Goal: Transaction & Acquisition: Purchase product/service

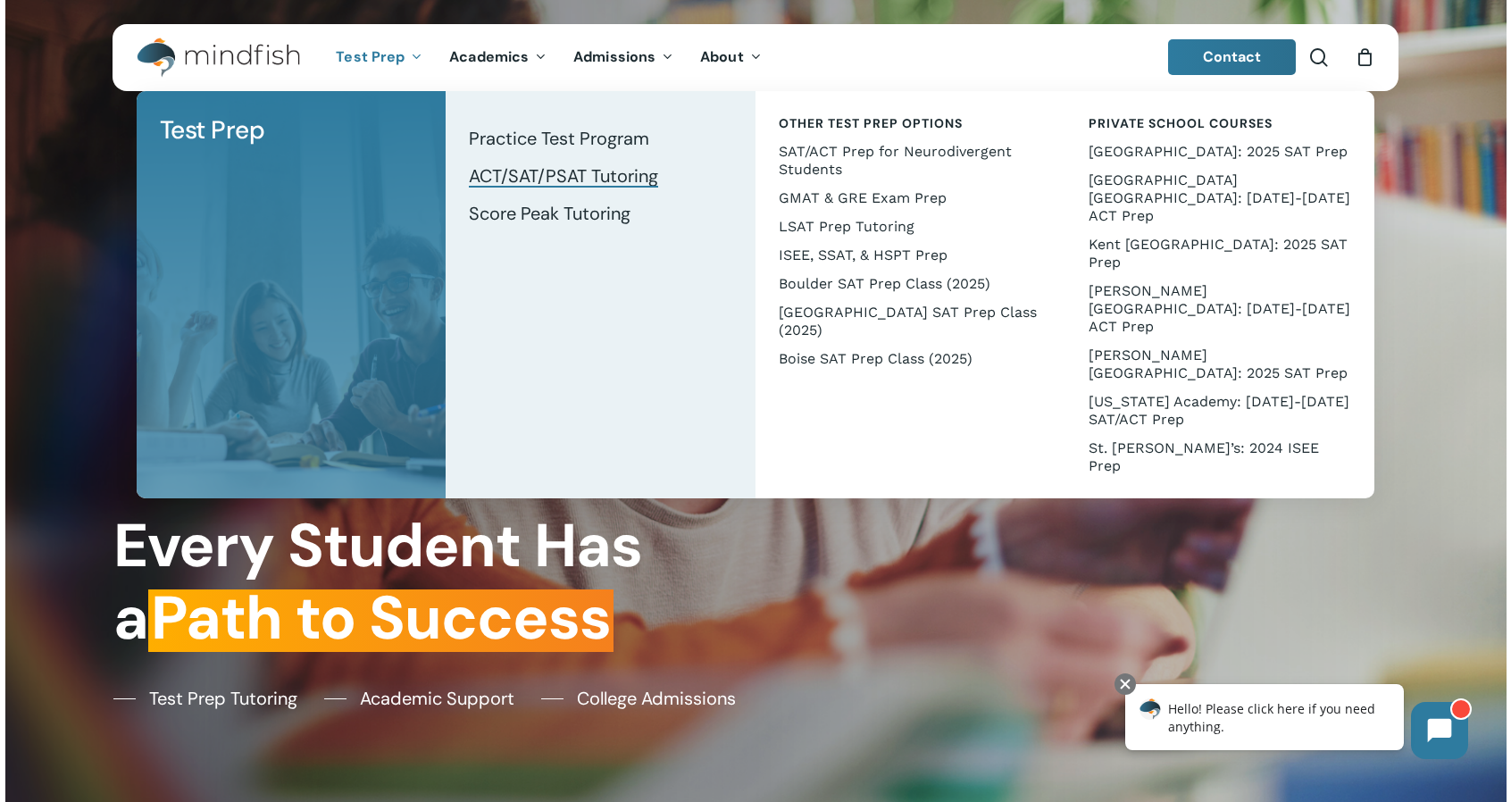
click at [624, 185] on span "ACT/SAT/PSAT Tutoring" at bounding box center [563, 175] width 189 height 23
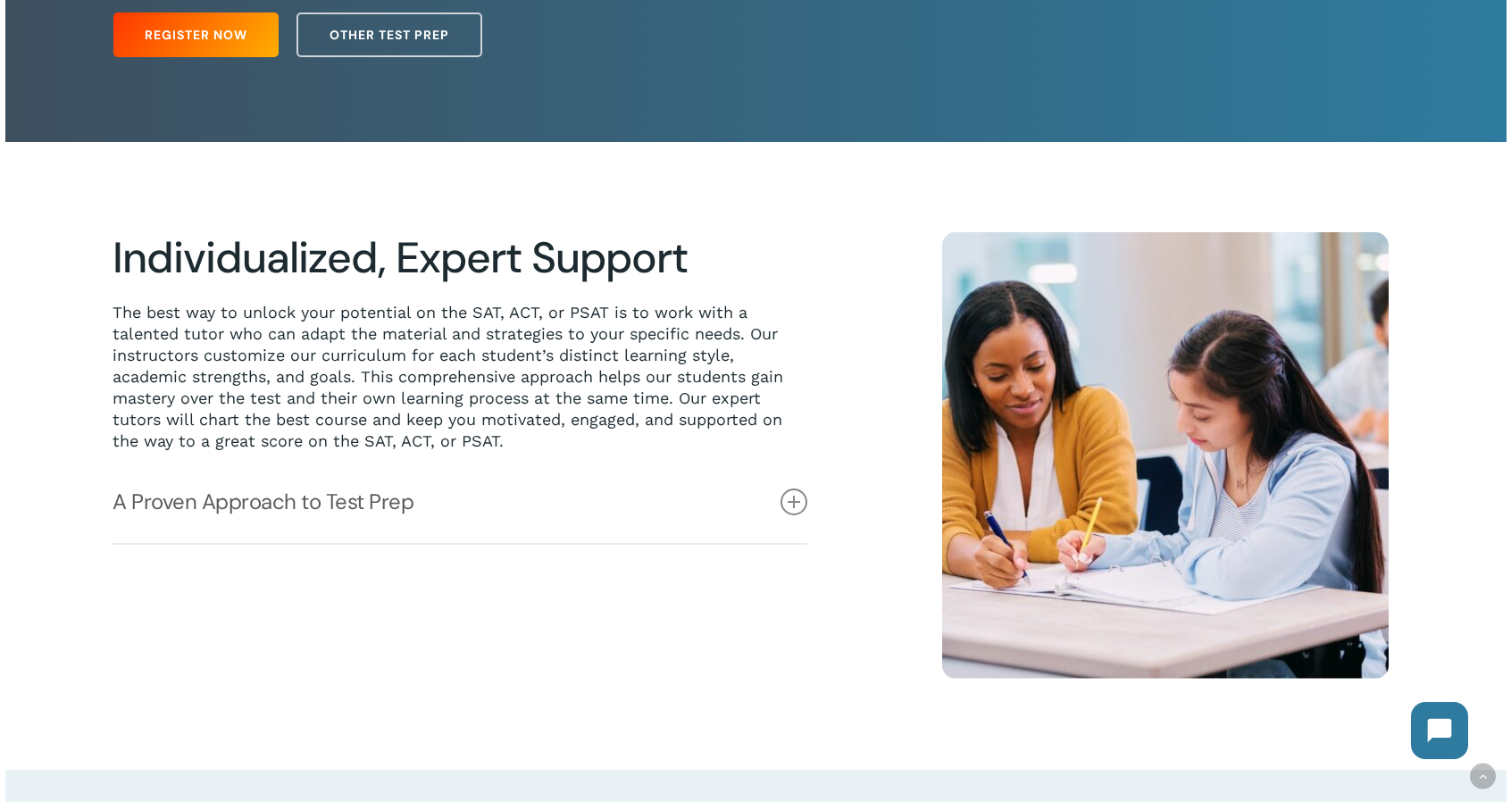
scroll to position [328, 0]
click at [392, 515] on link "A Proven Approach to Test Prep" at bounding box center [459, 501] width 695 height 82
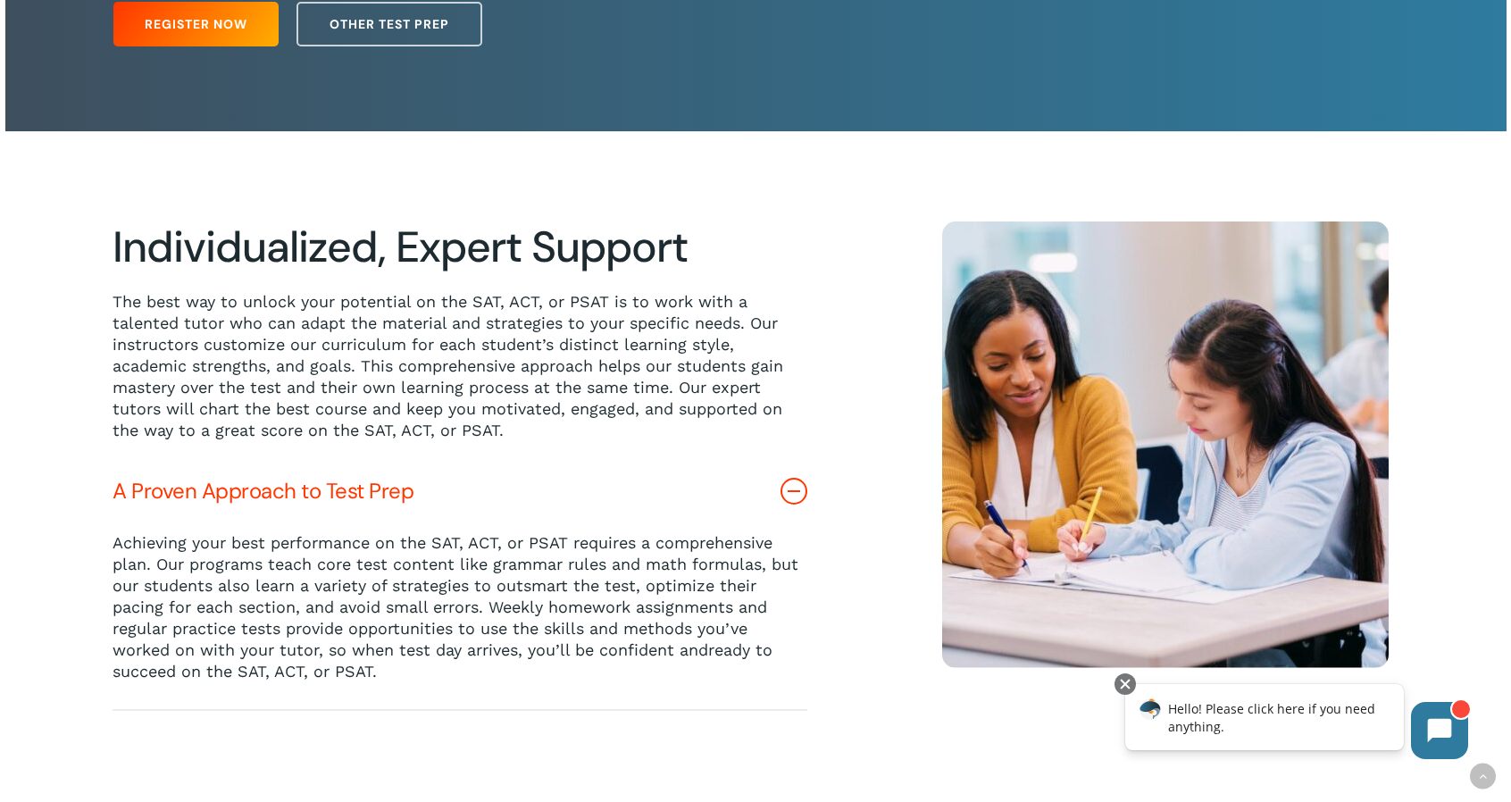
scroll to position [0, 0]
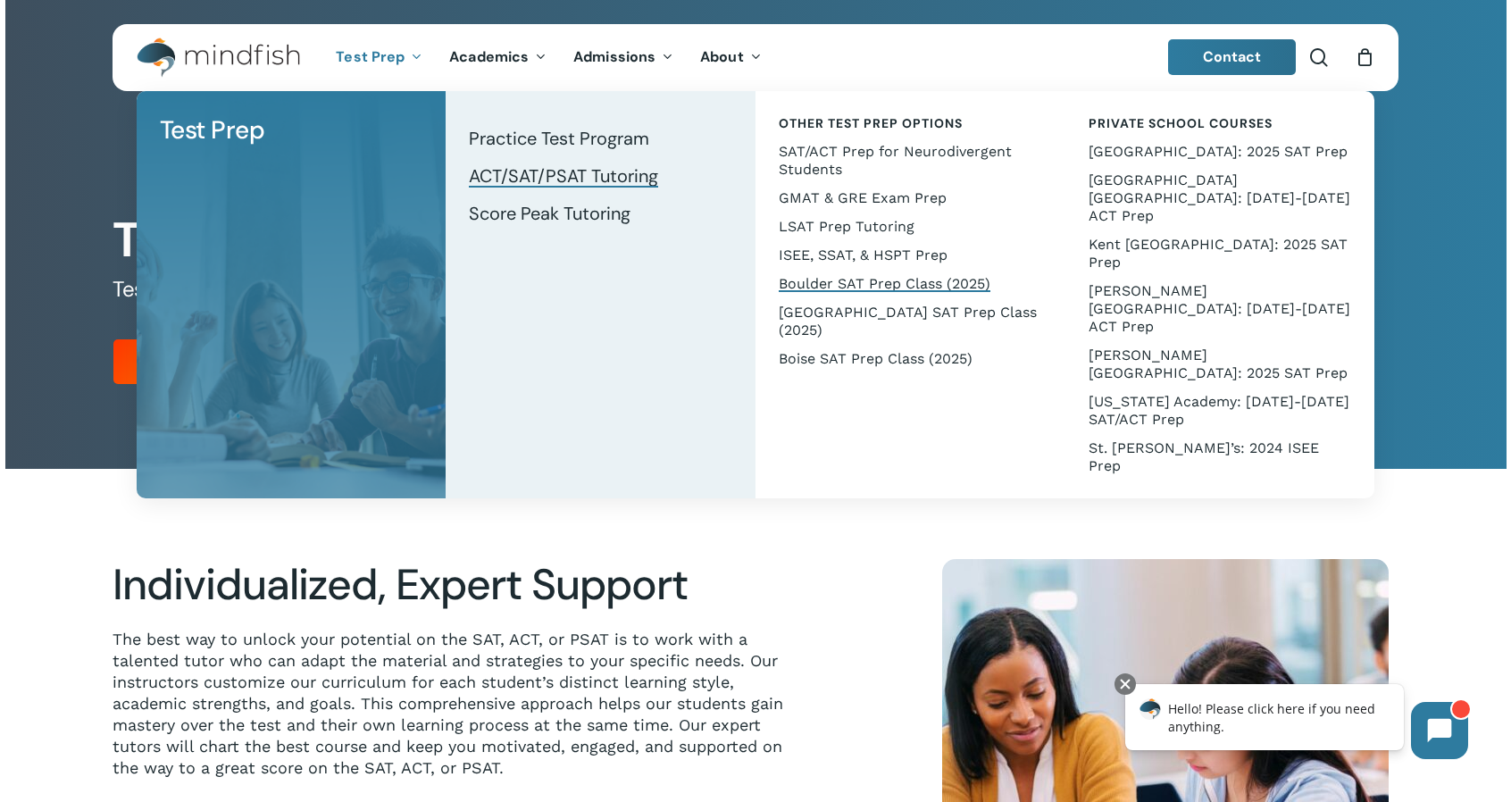
click at [900, 281] on span "Boulder SAT Prep Class (2025)" at bounding box center [885, 283] width 212 height 17
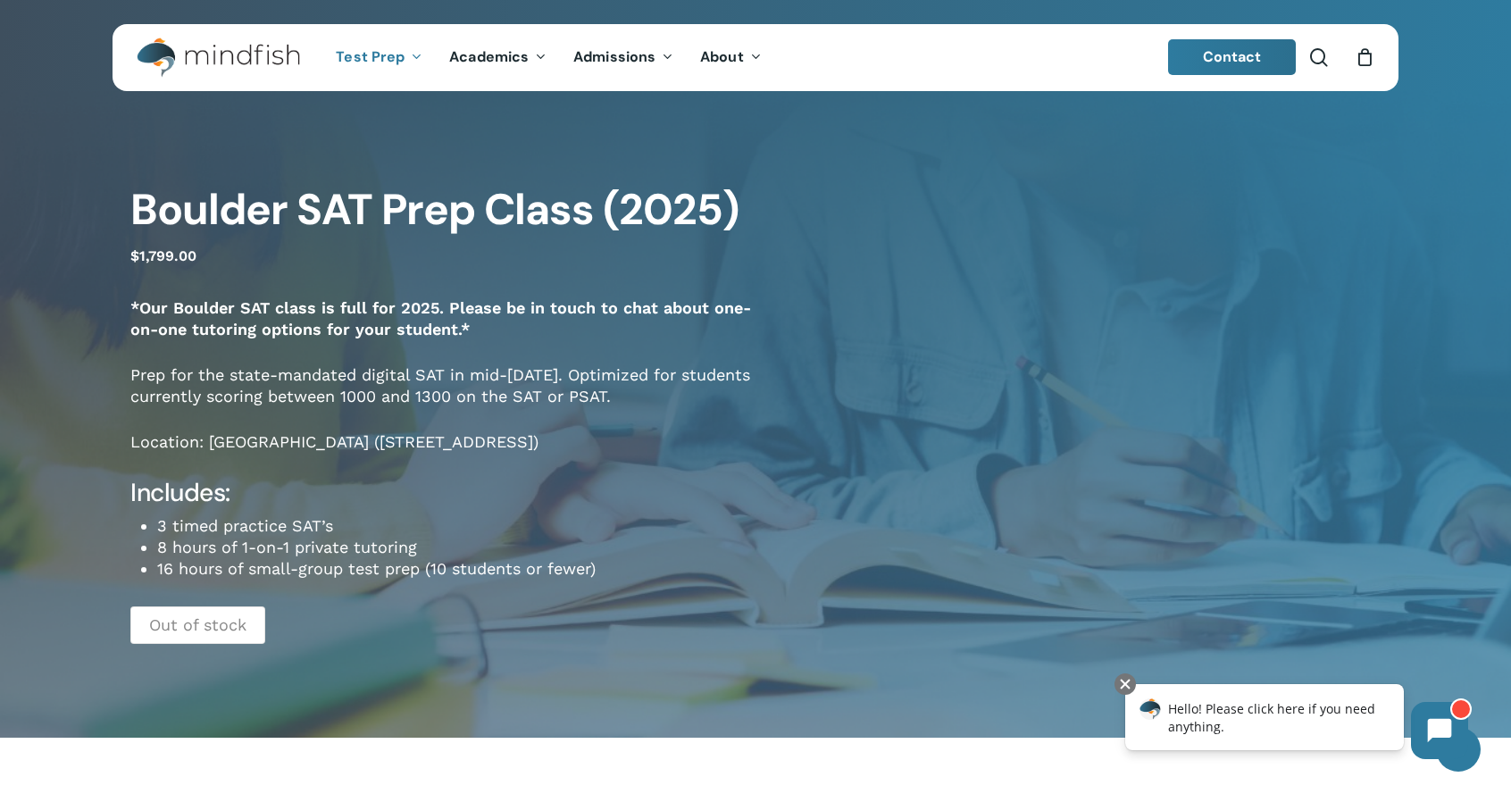
click at [1213, 51] on span "Contact" at bounding box center [1232, 56] width 59 height 19
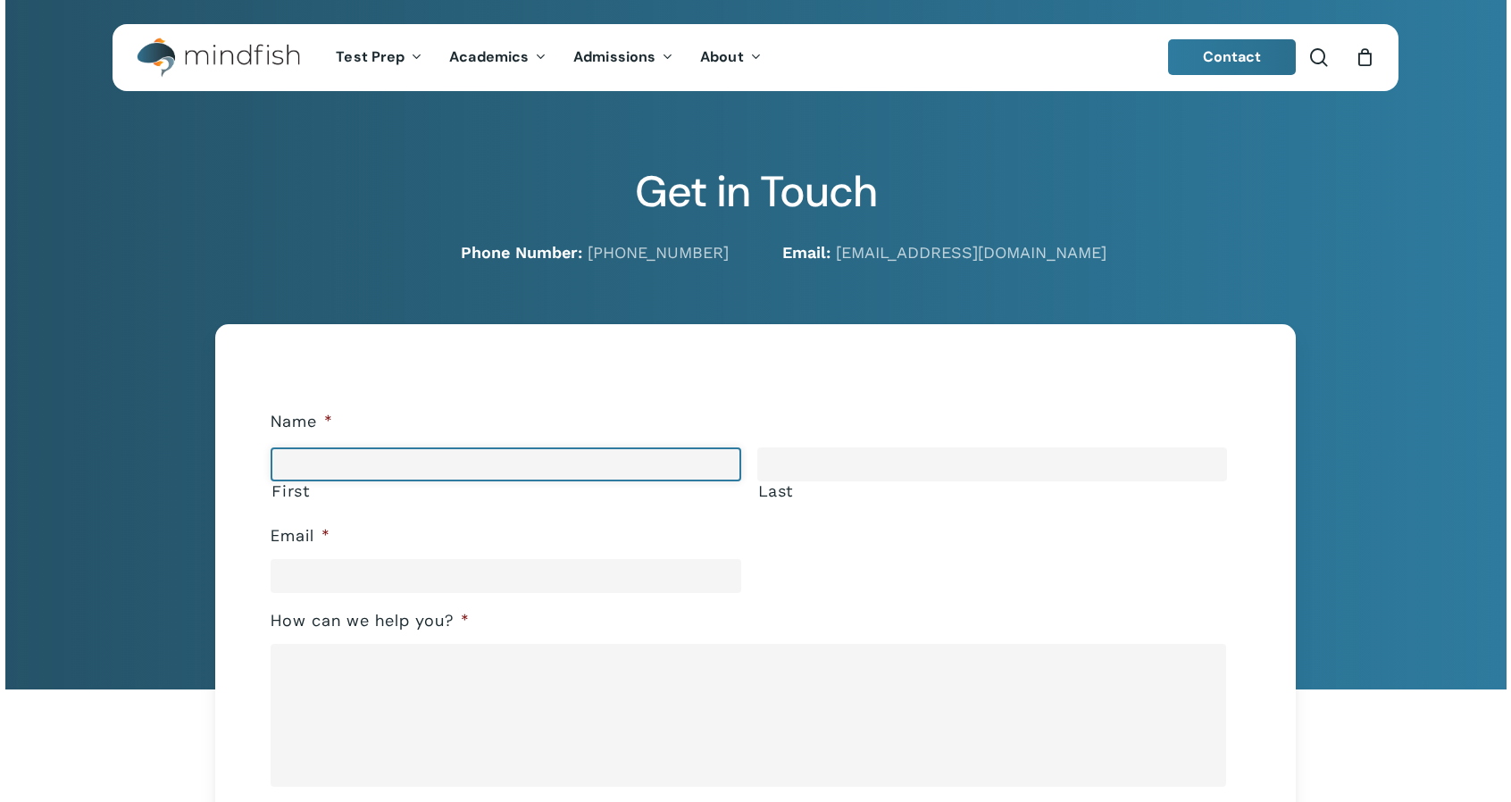
click at [353, 469] on input "First" at bounding box center [506, 464] width 470 height 34
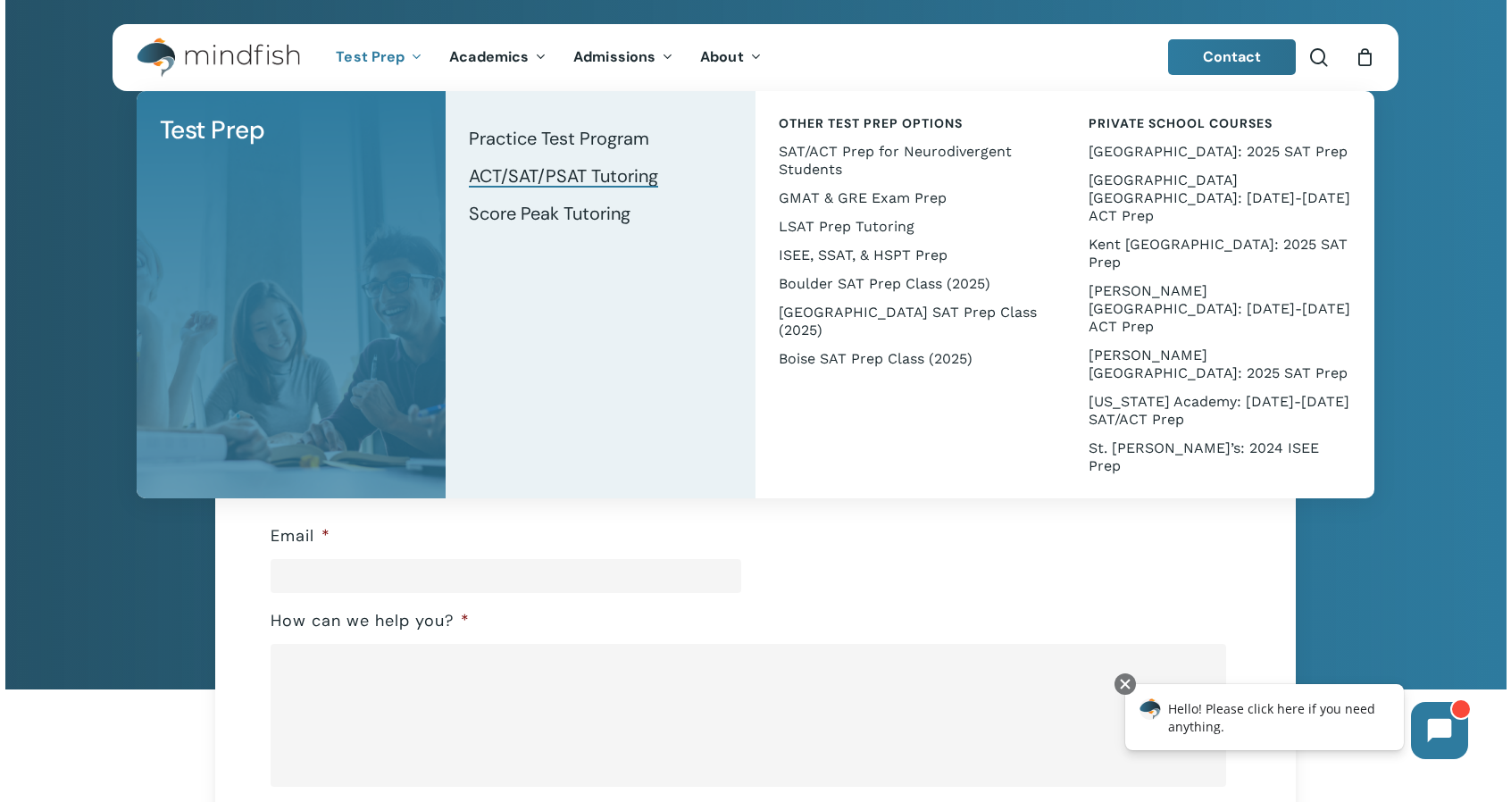
click at [586, 185] on span "ACT/SAT/PSAT Tutoring" at bounding box center [563, 175] width 189 height 23
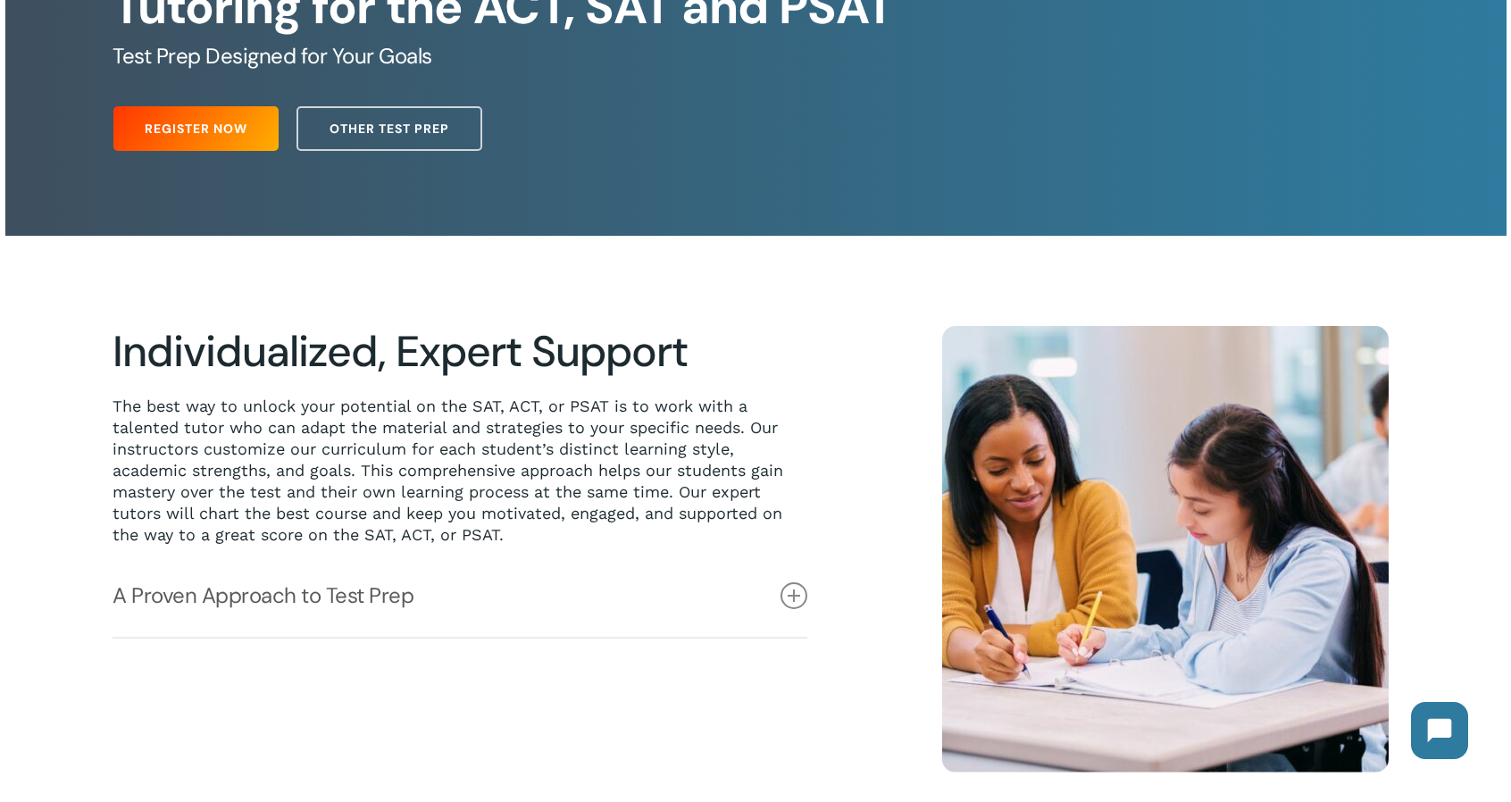
scroll to position [234, 0]
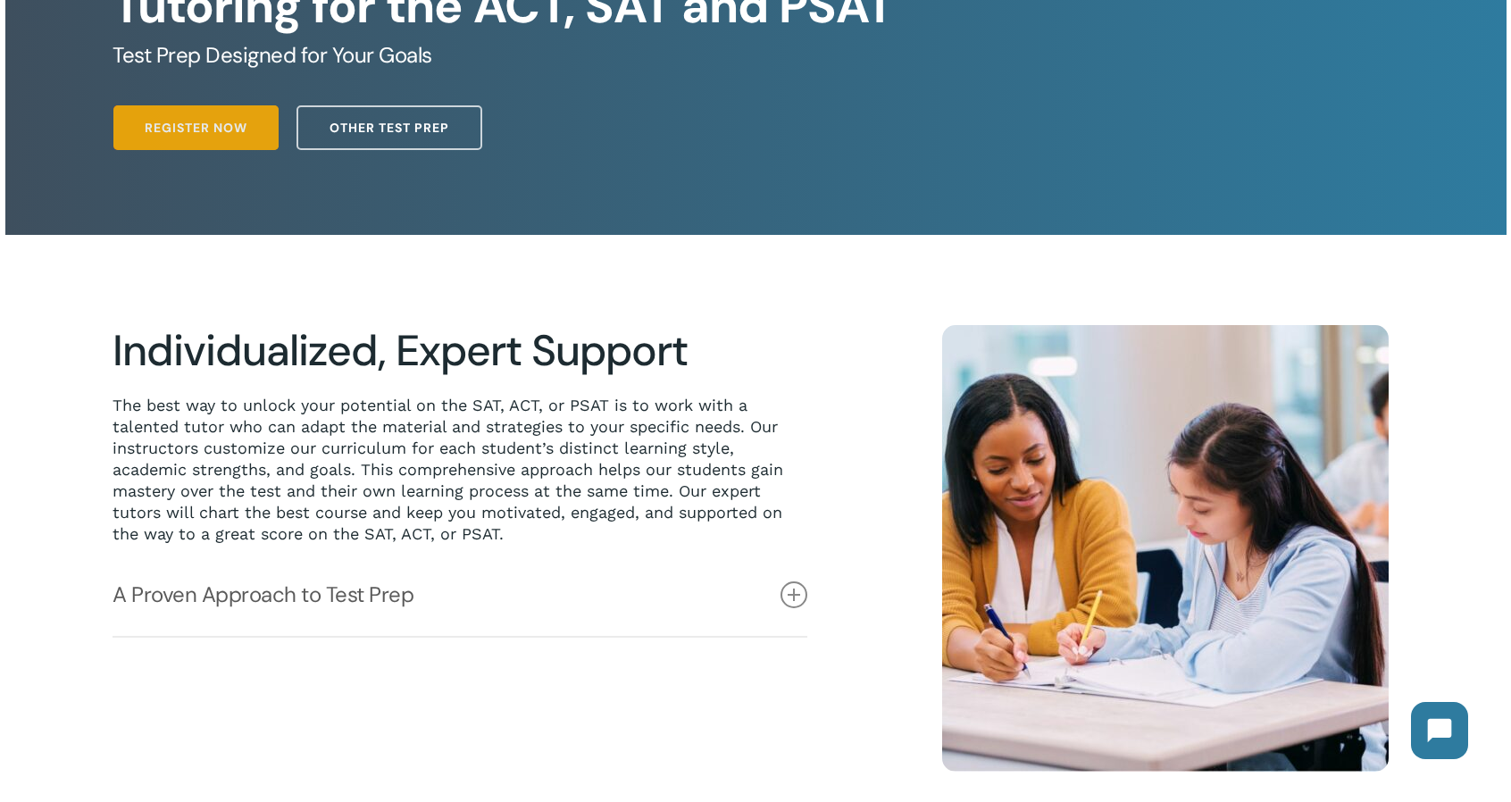
click at [218, 127] on span "Register Now" at bounding box center [196, 128] width 103 height 18
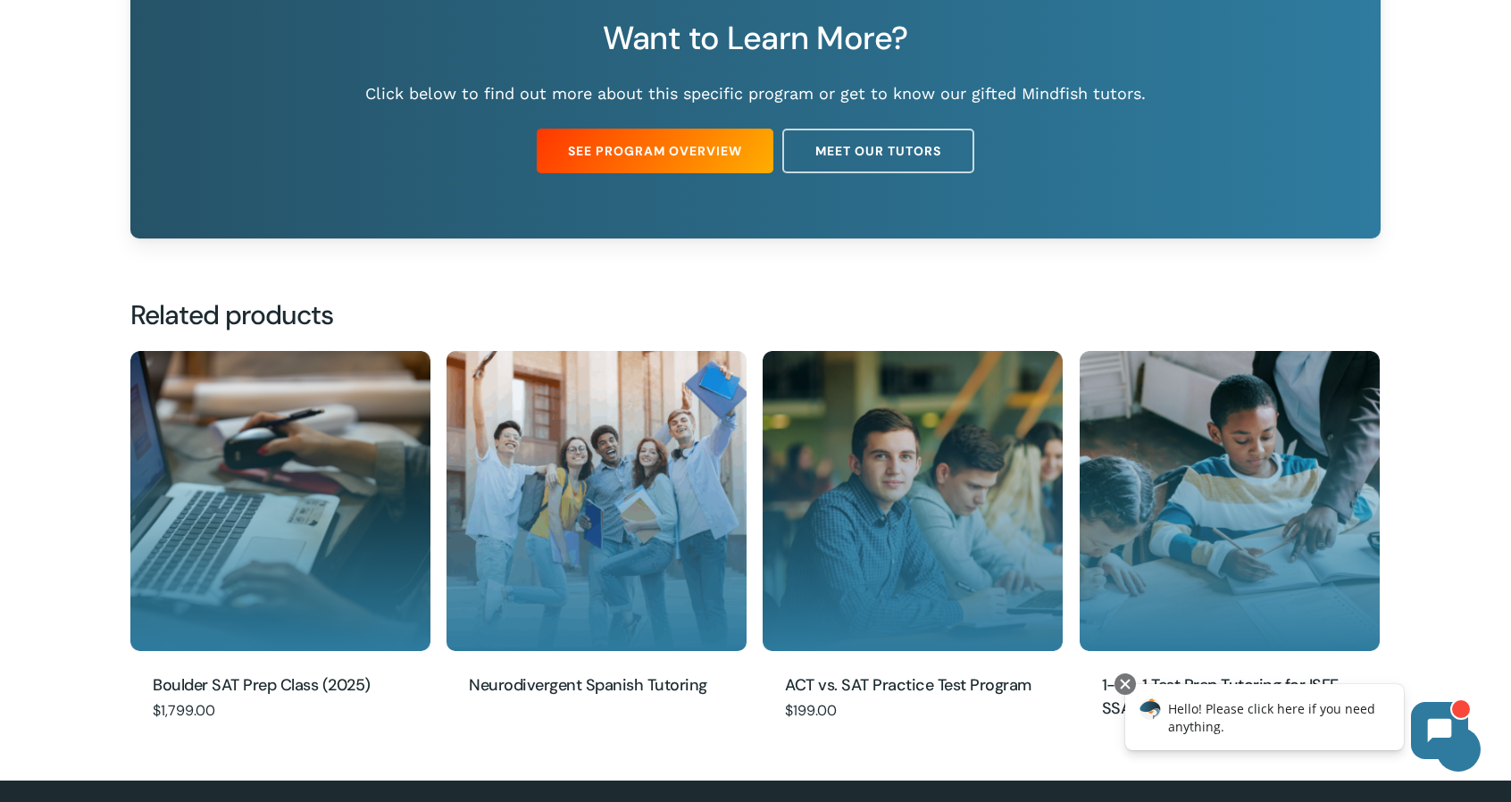
scroll to position [1792, 0]
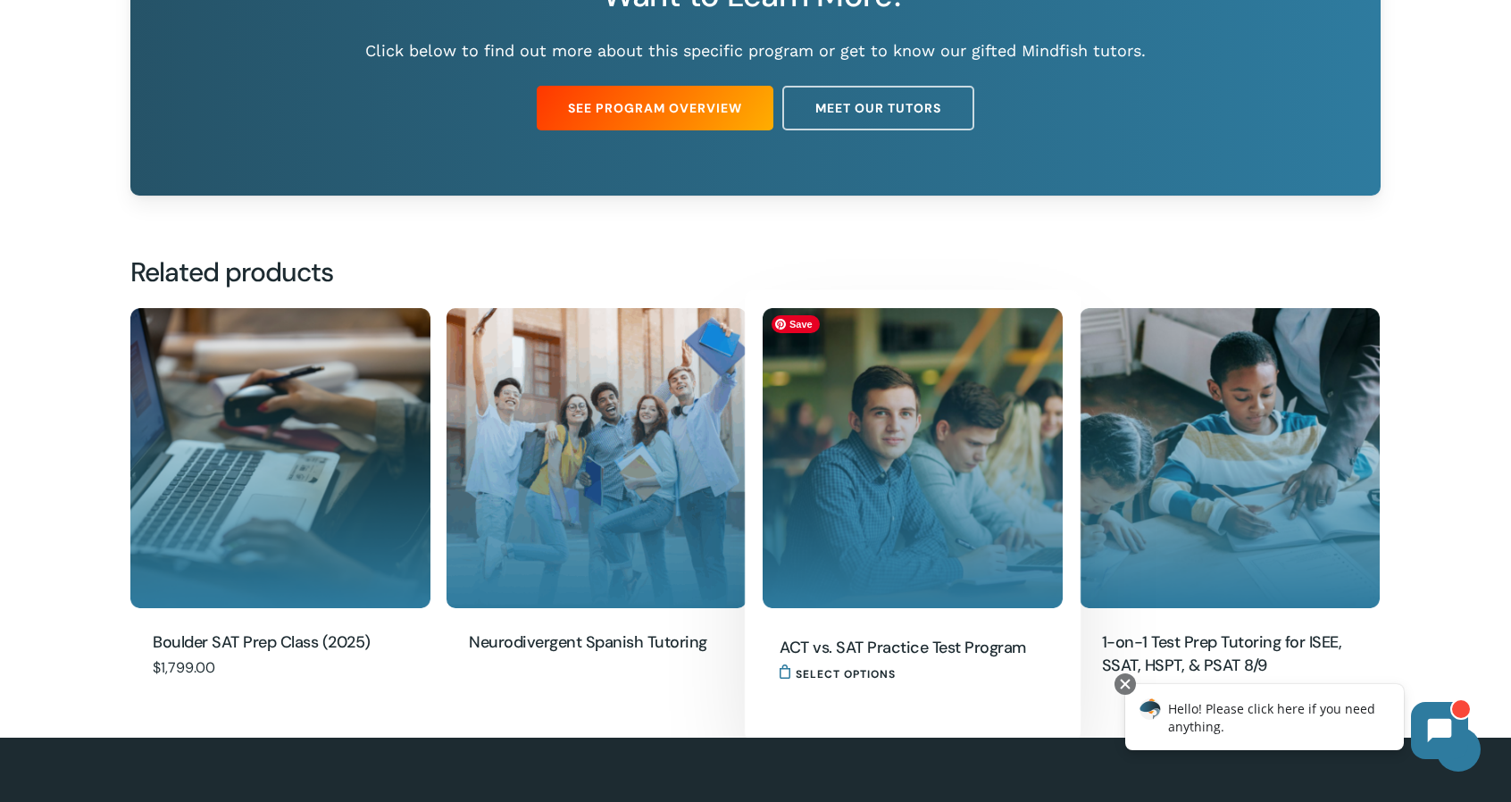
click at [910, 503] on img "ACT vs. SAT Practice Test Program" at bounding box center [912, 458] width 300 height 300
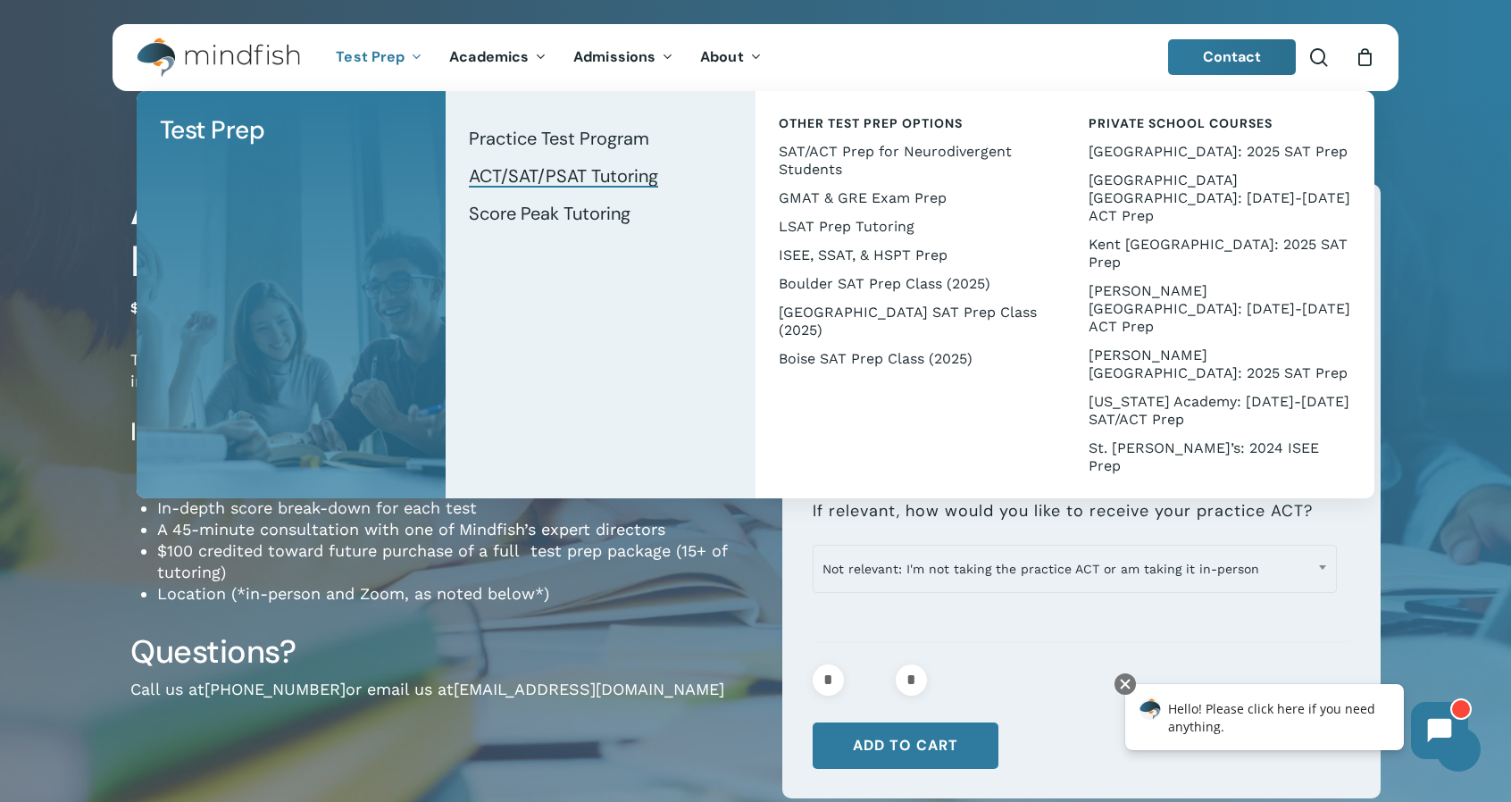
click at [591, 181] on span "ACT/SAT/PSAT Tutoring" at bounding box center [563, 175] width 189 height 23
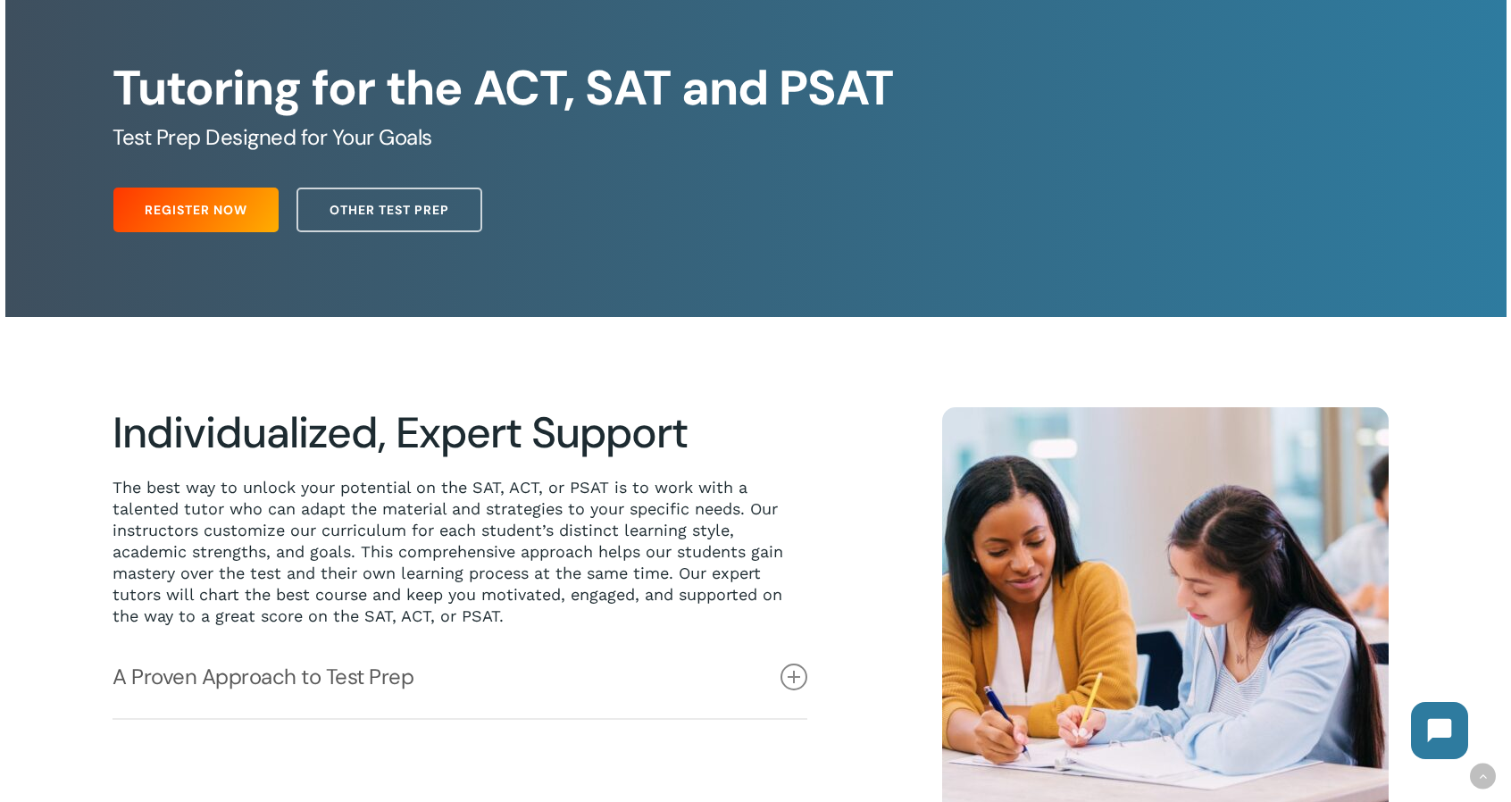
scroll to position [99, 0]
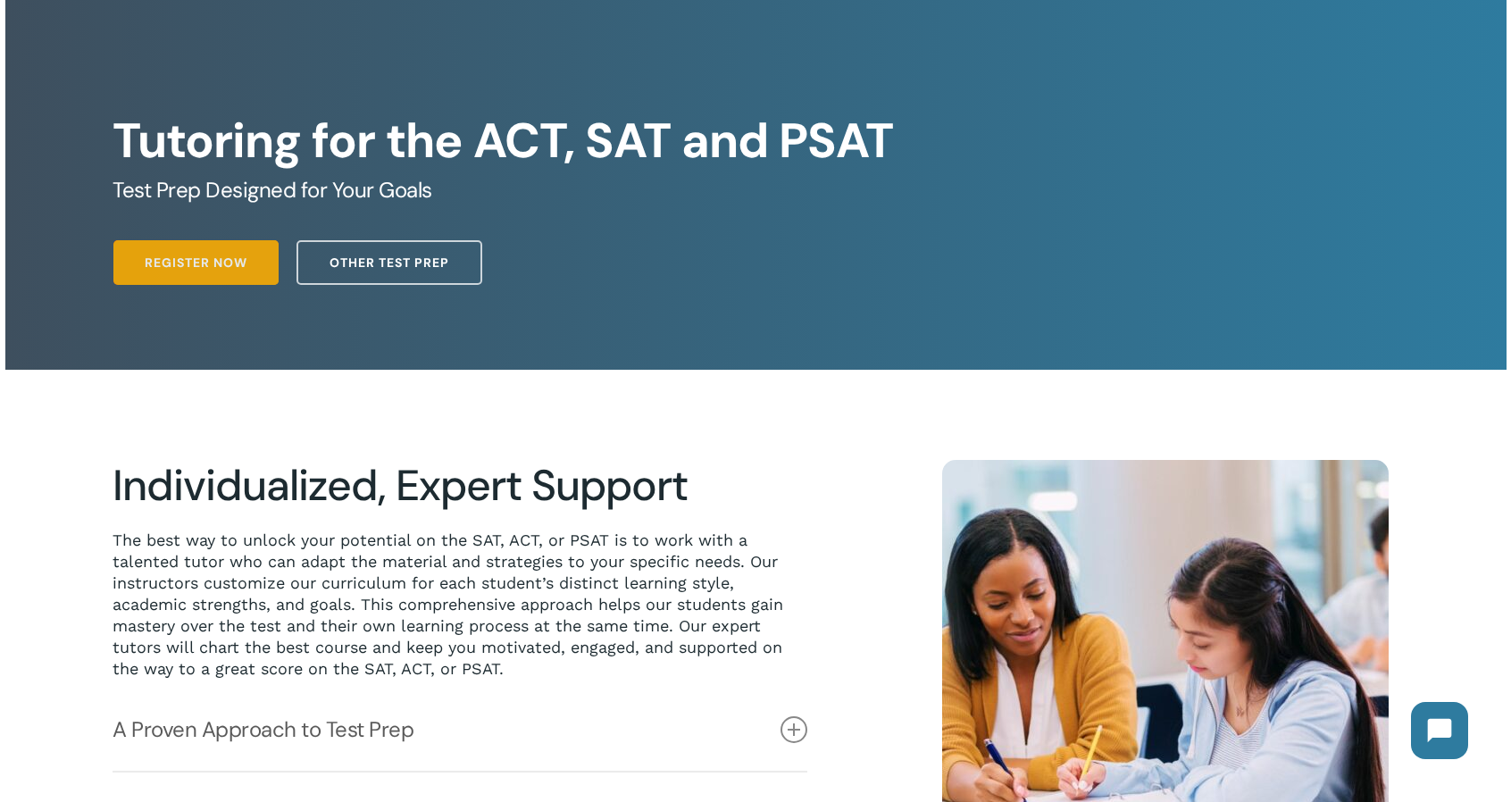
click at [177, 269] on span "Register Now" at bounding box center [196, 263] width 103 height 18
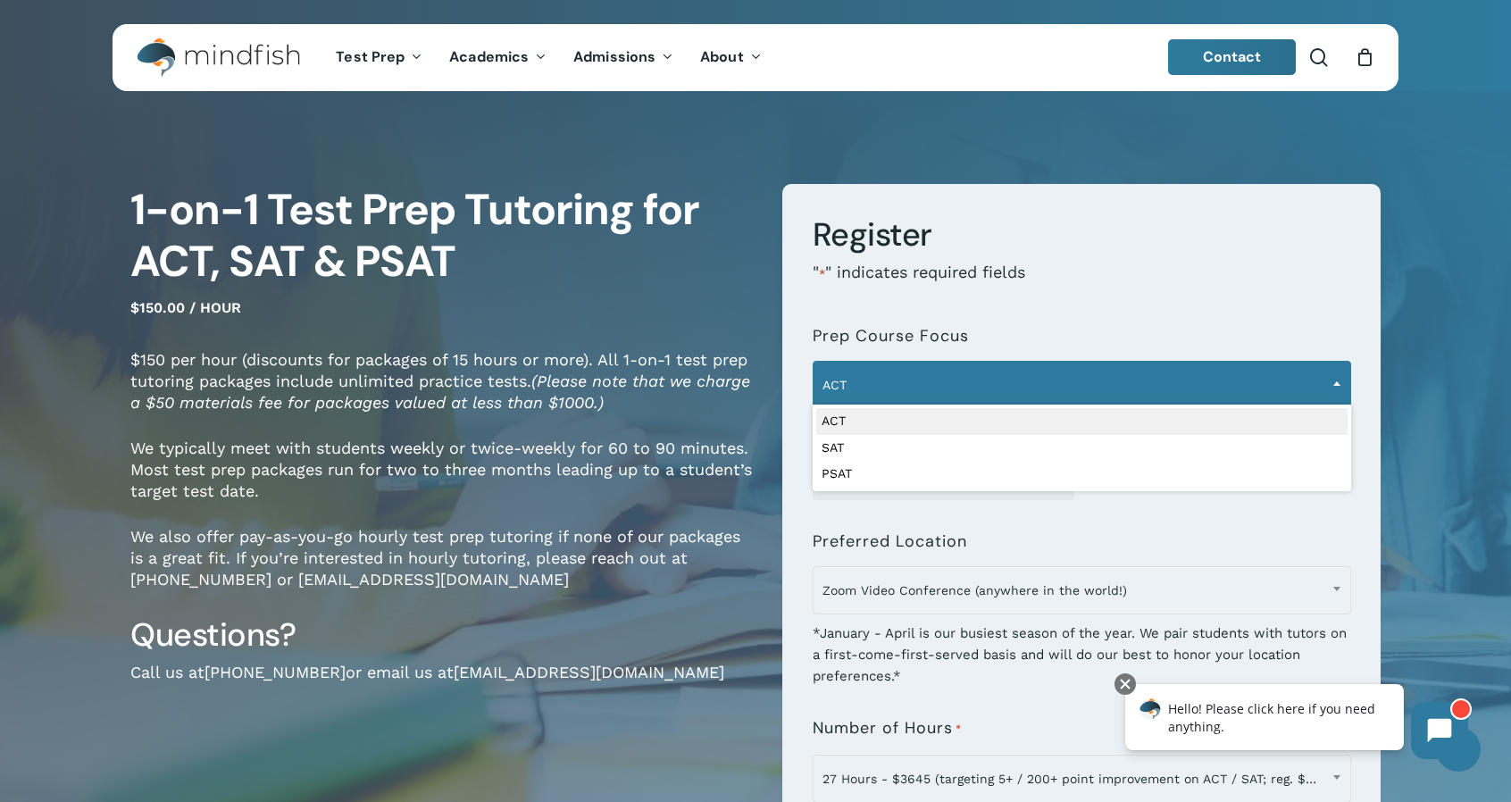
click at [929, 397] on span "ACT" at bounding box center [1081, 384] width 537 height 37
click at [929, 172] on div "1-on-1 Test Prep Tutoring for ACT, SAT & PSAT $150.00 / hour $150 per hour (dis…" at bounding box center [755, 662] width 1428 height 1106
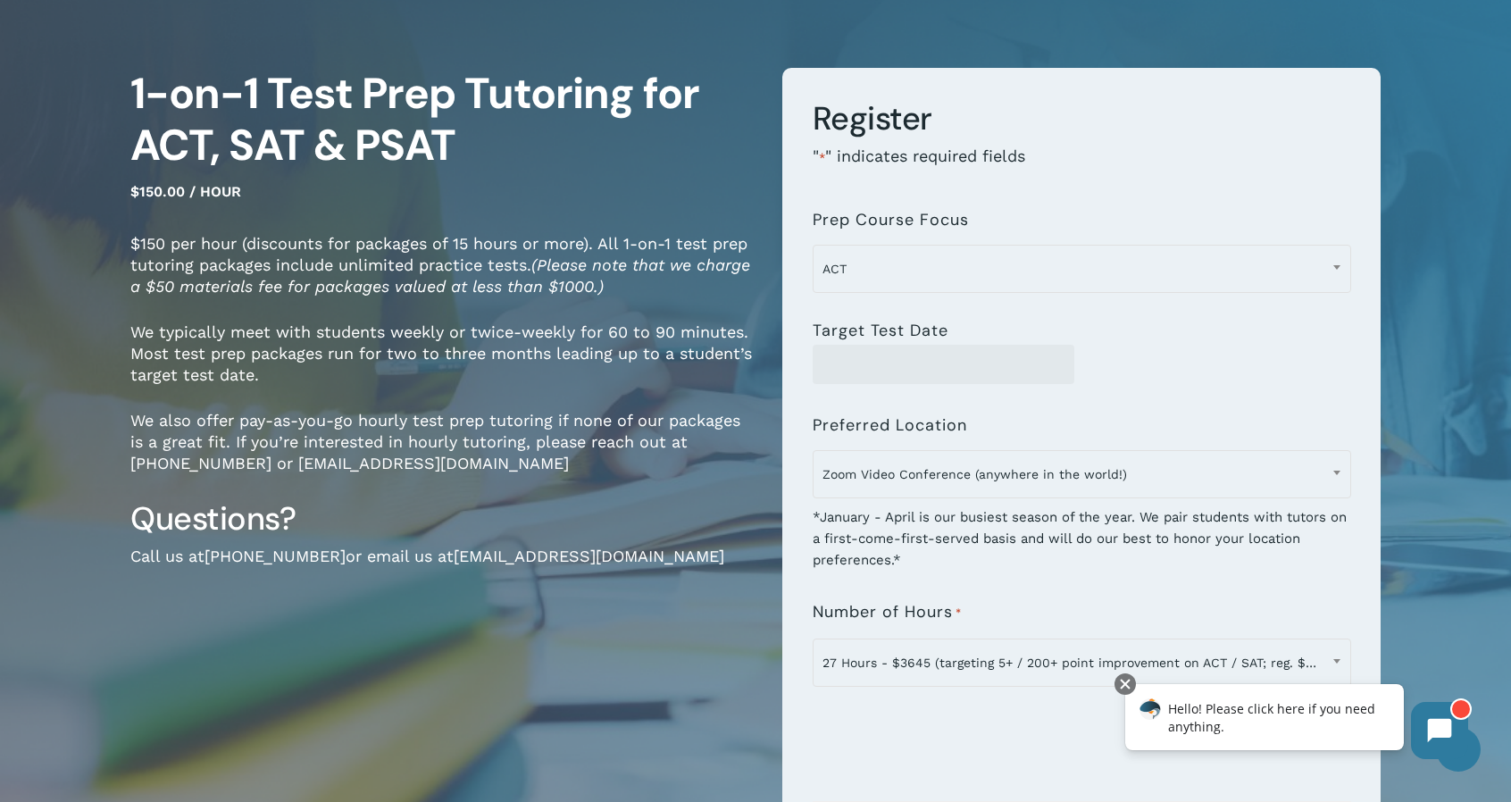
scroll to position [115, 0]
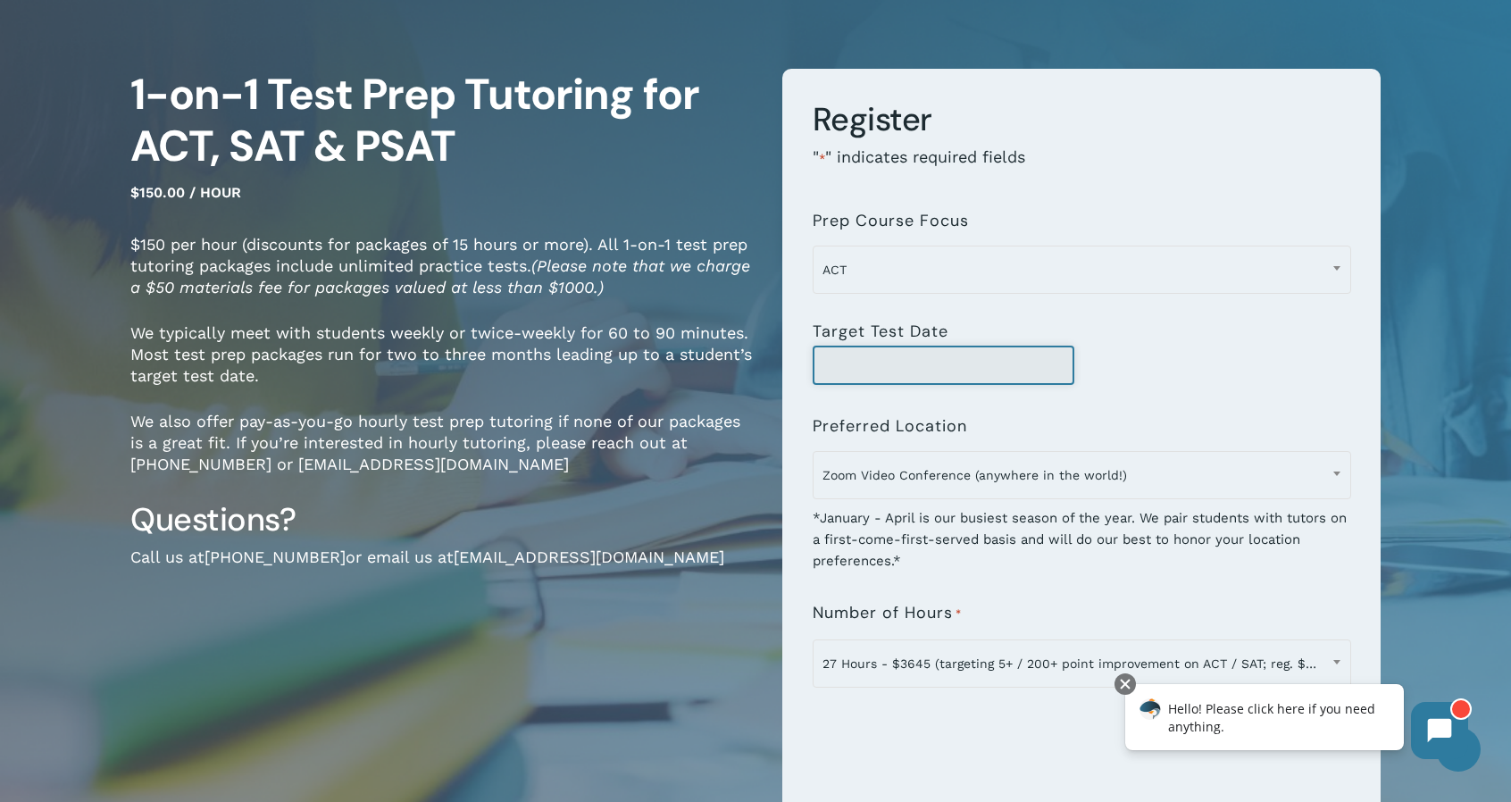
click at [992, 375] on input "Target Test Date" at bounding box center [943, 365] width 262 height 39
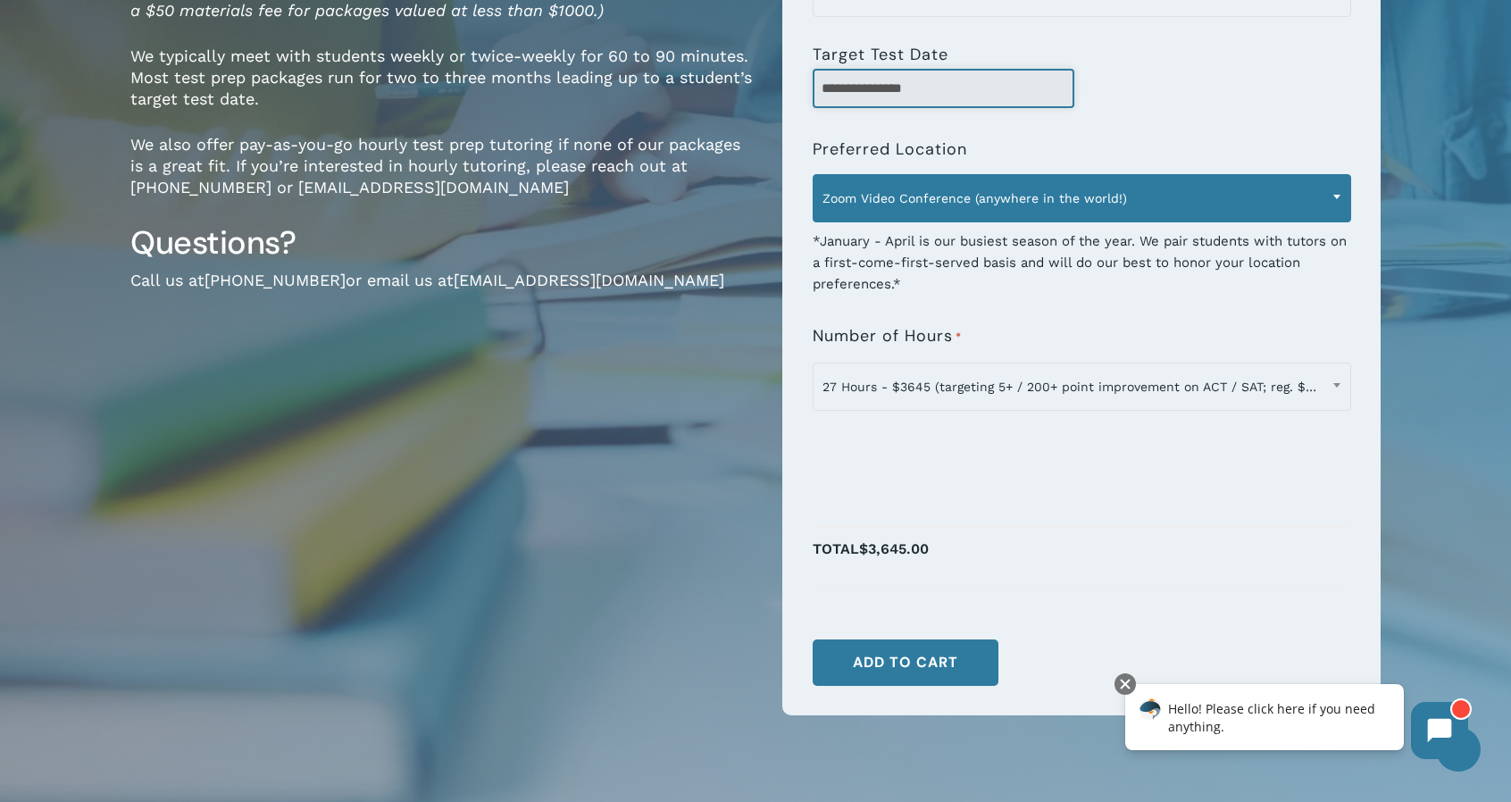
scroll to position [400, 0]
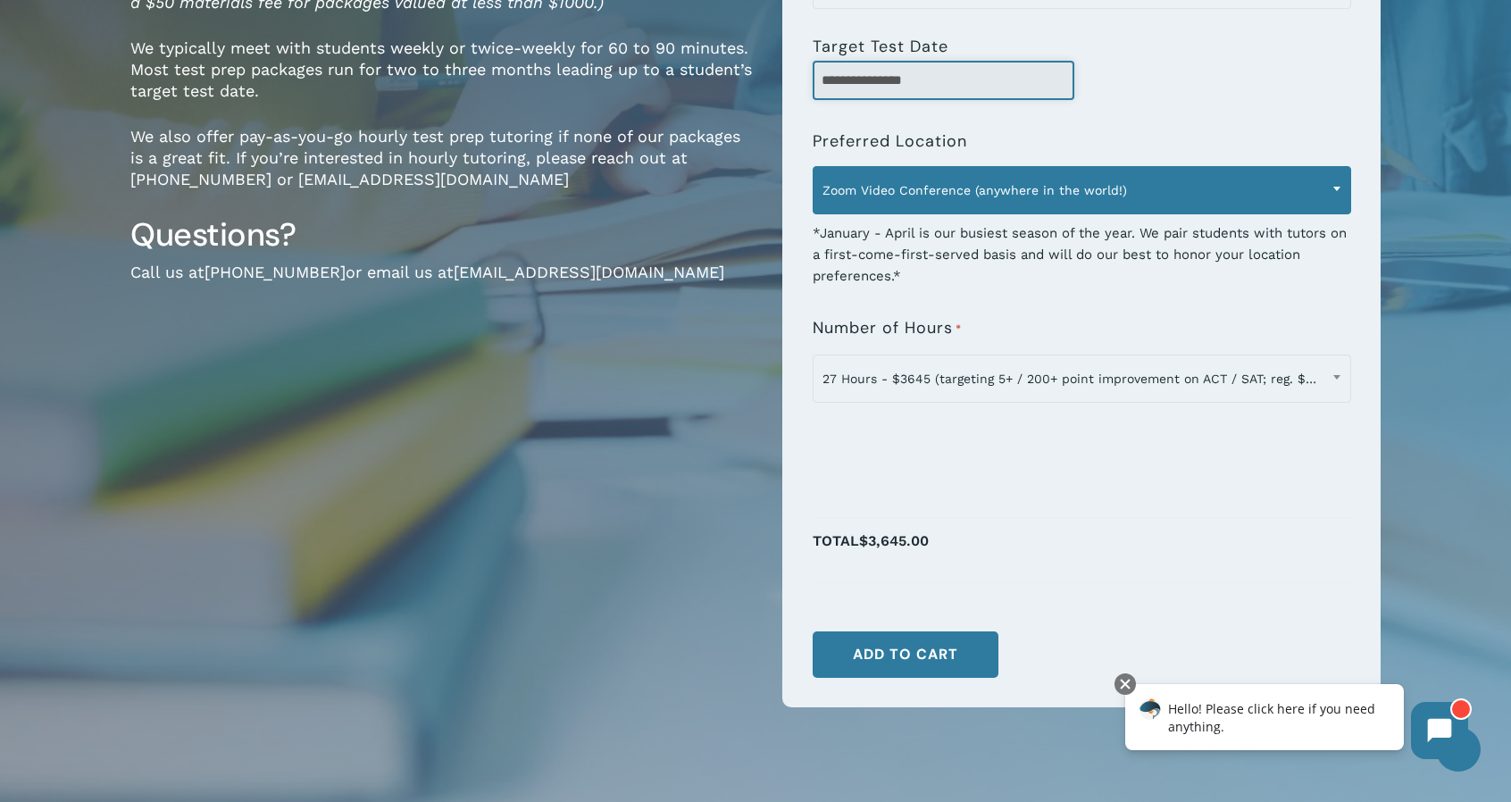
type input "**********"
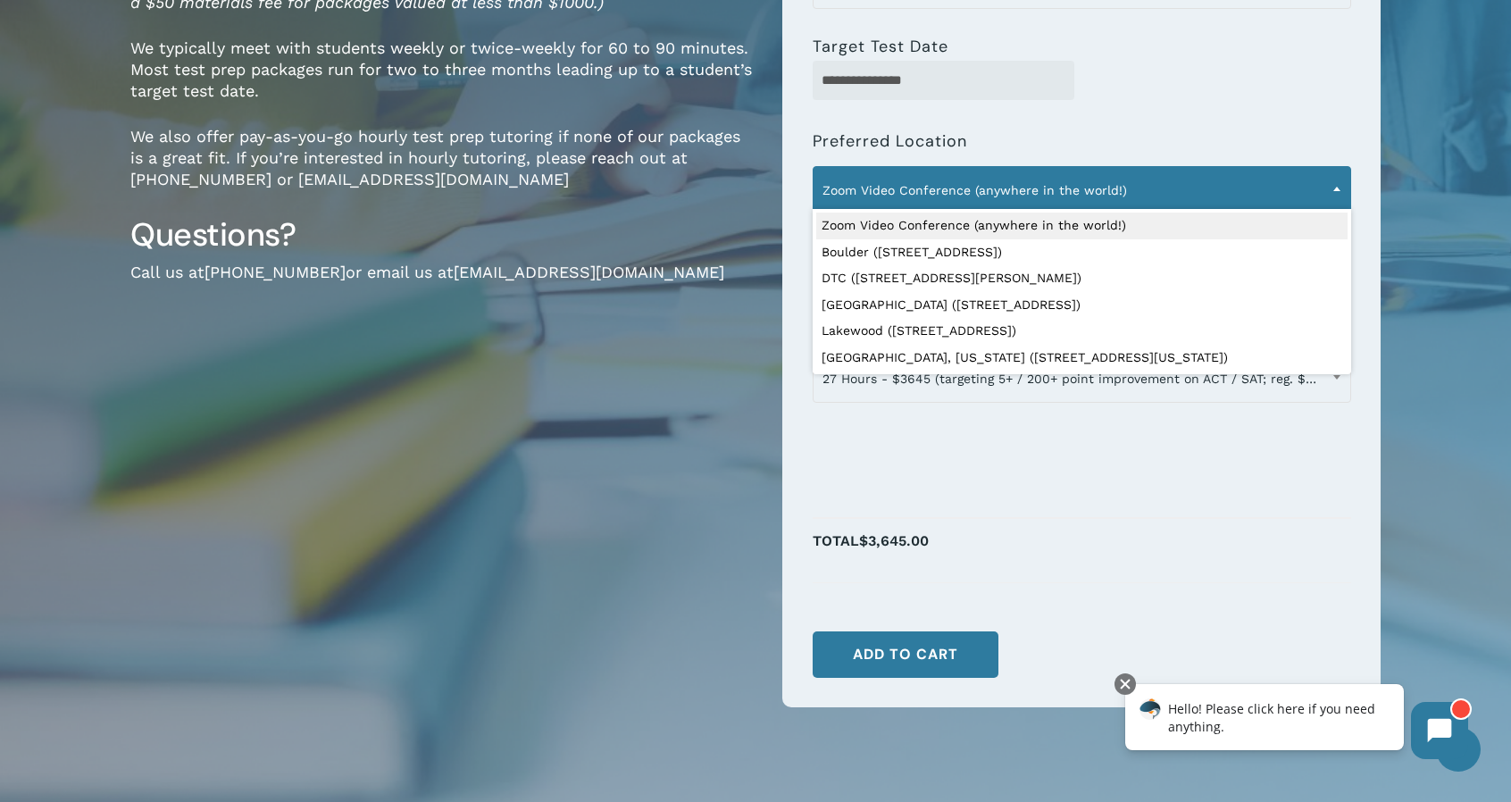
click at [1067, 188] on span "Zoom Video Conference (anywhere in the world!)" at bounding box center [1081, 189] width 537 height 37
select select "**********"
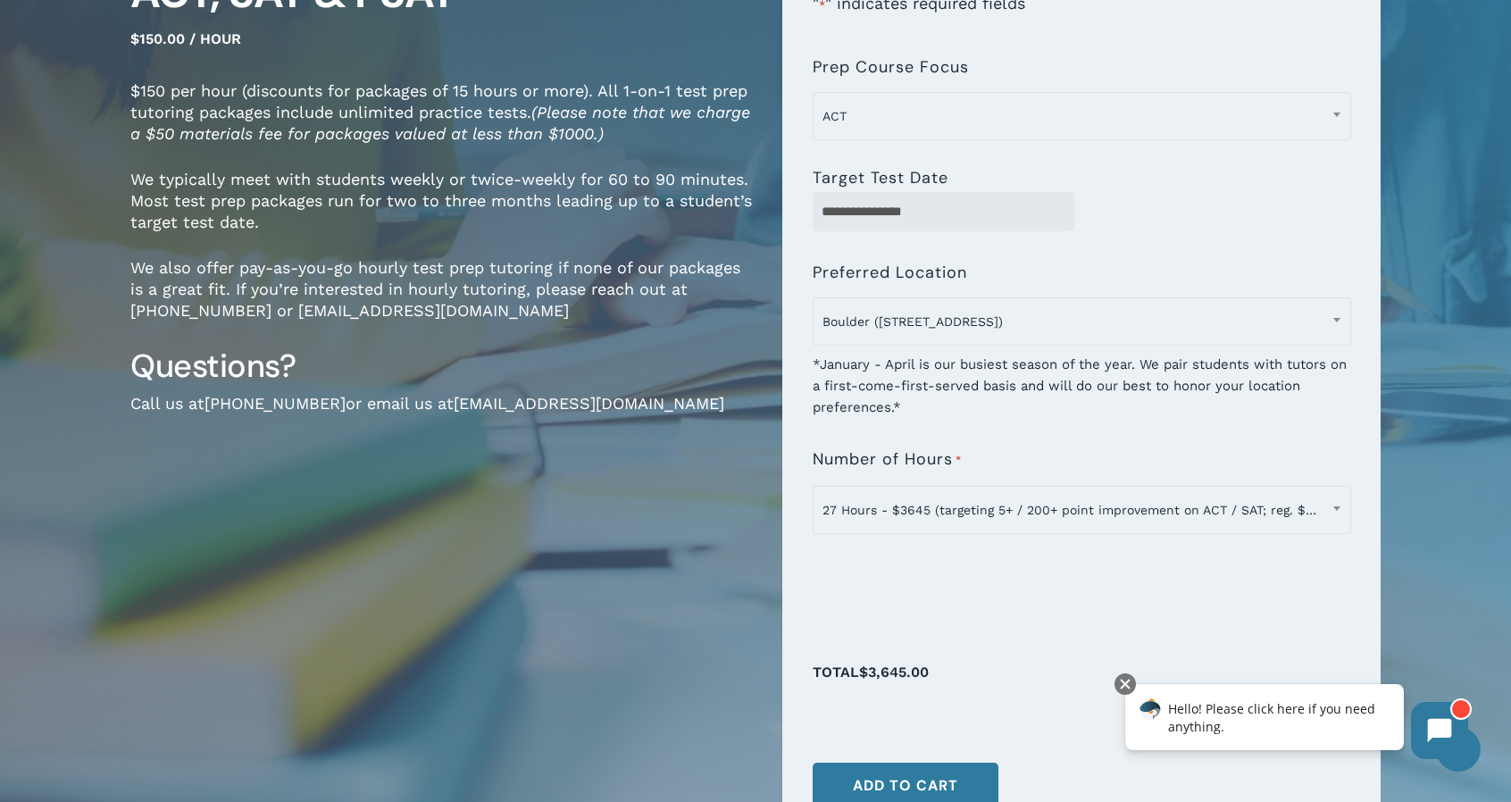
scroll to position [270, 0]
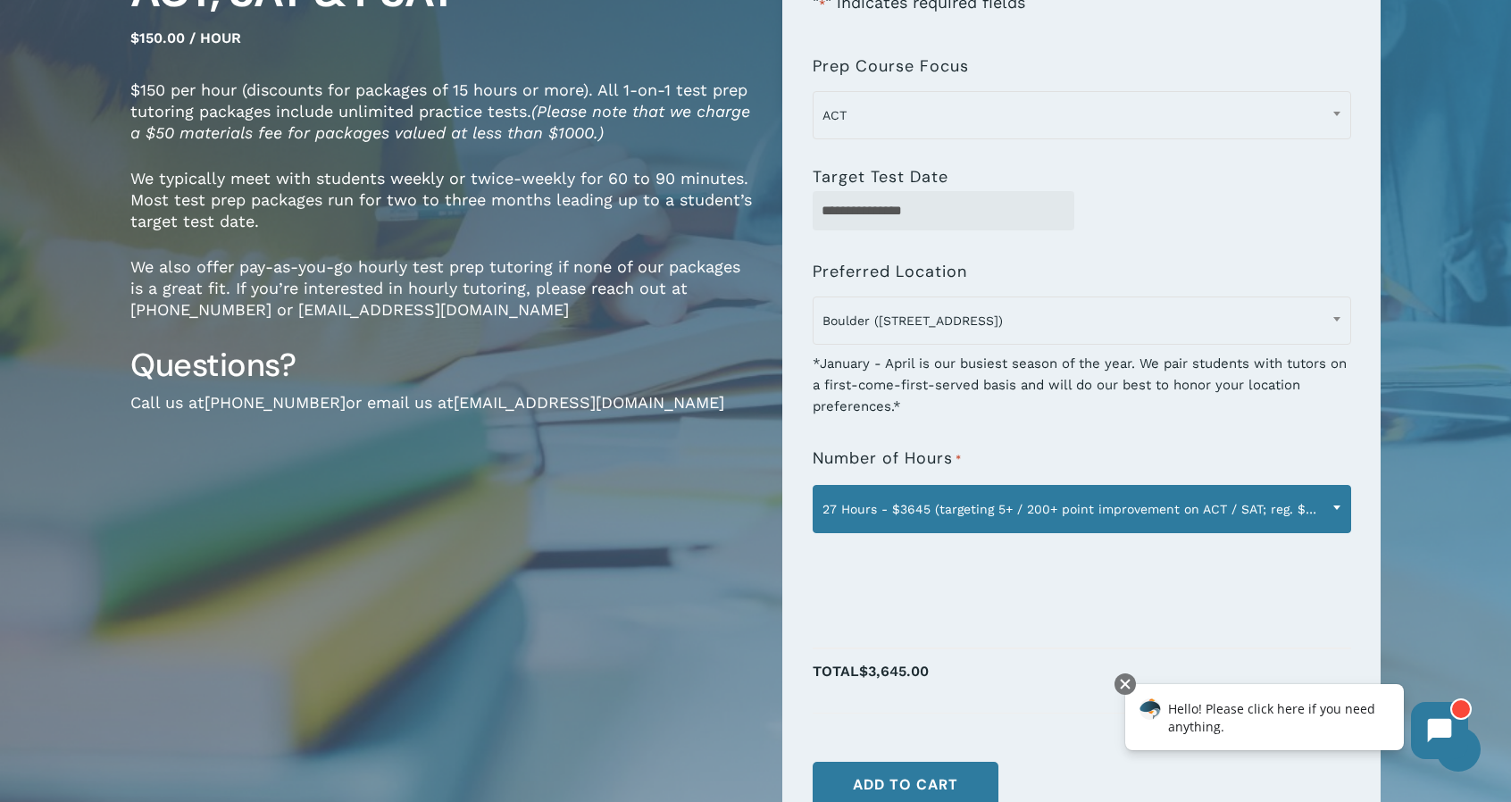
click at [1233, 506] on span "27 Hours - $3645 (targeting 5+ / 200+ point improvement on ACT / SAT; reg. $405…" at bounding box center [1081, 508] width 537 height 37
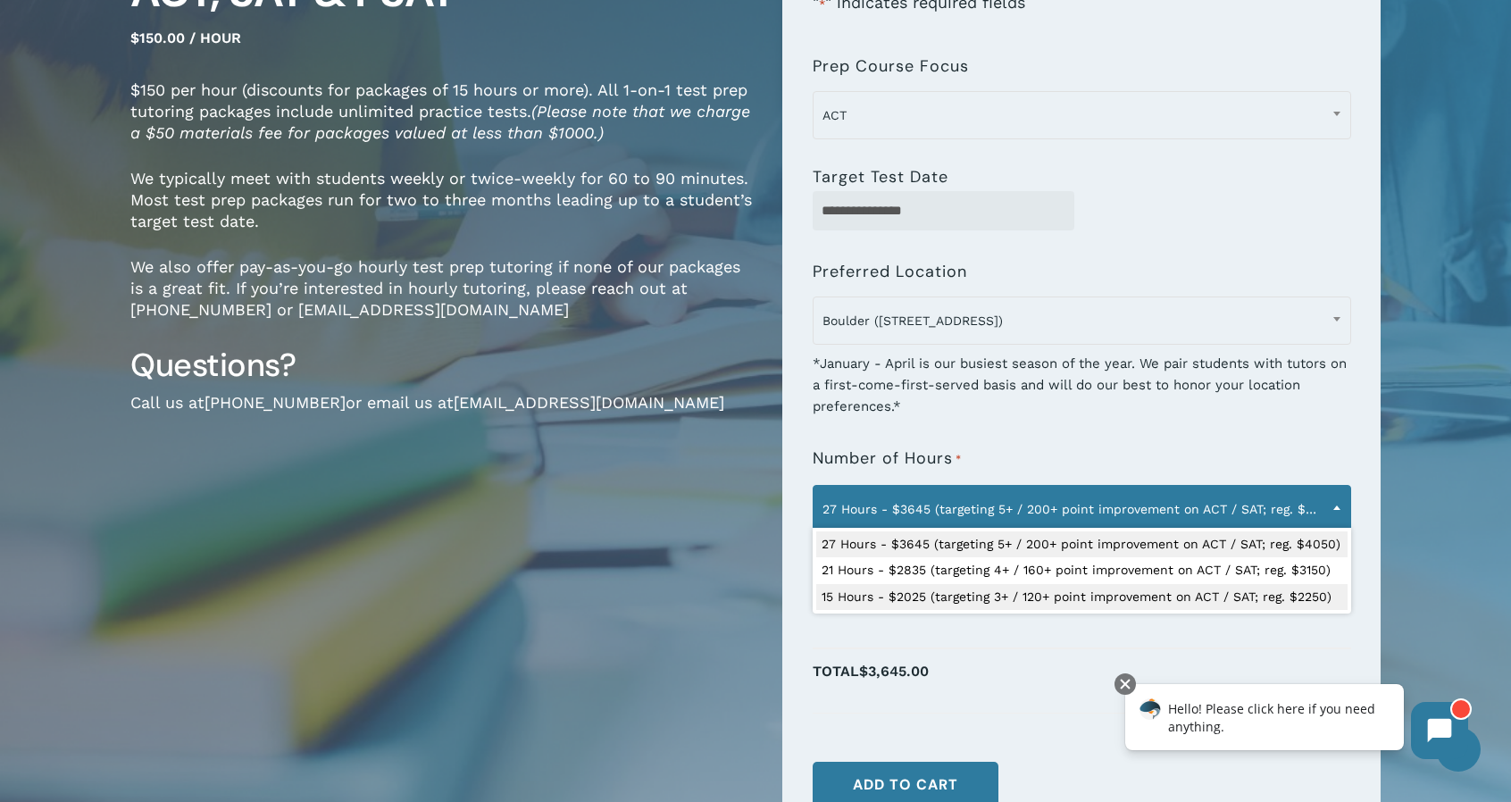
click at [1088, 658] on p "Total $3,645.00" at bounding box center [1081, 681] width 538 height 46
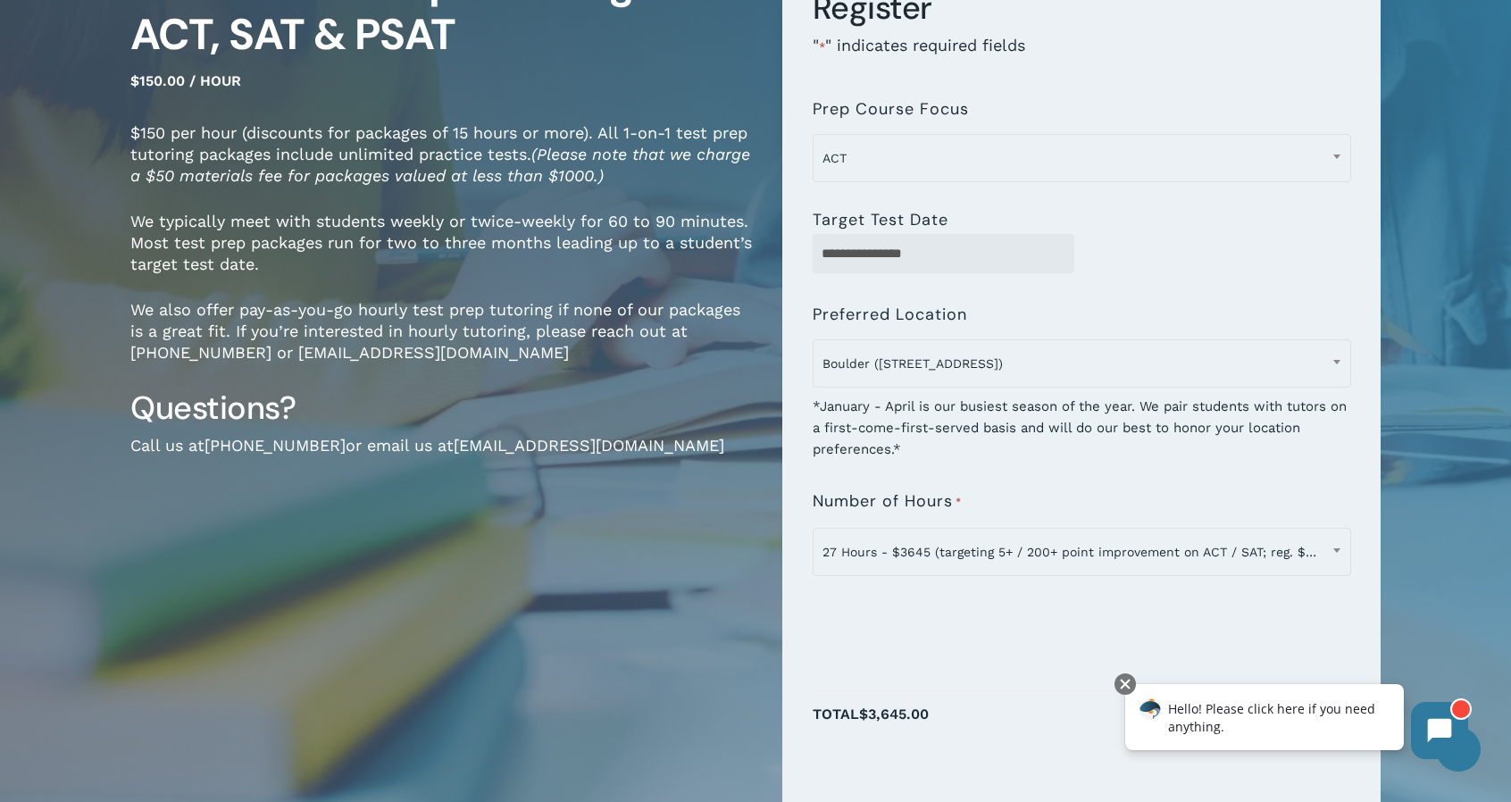
scroll to position [225, 0]
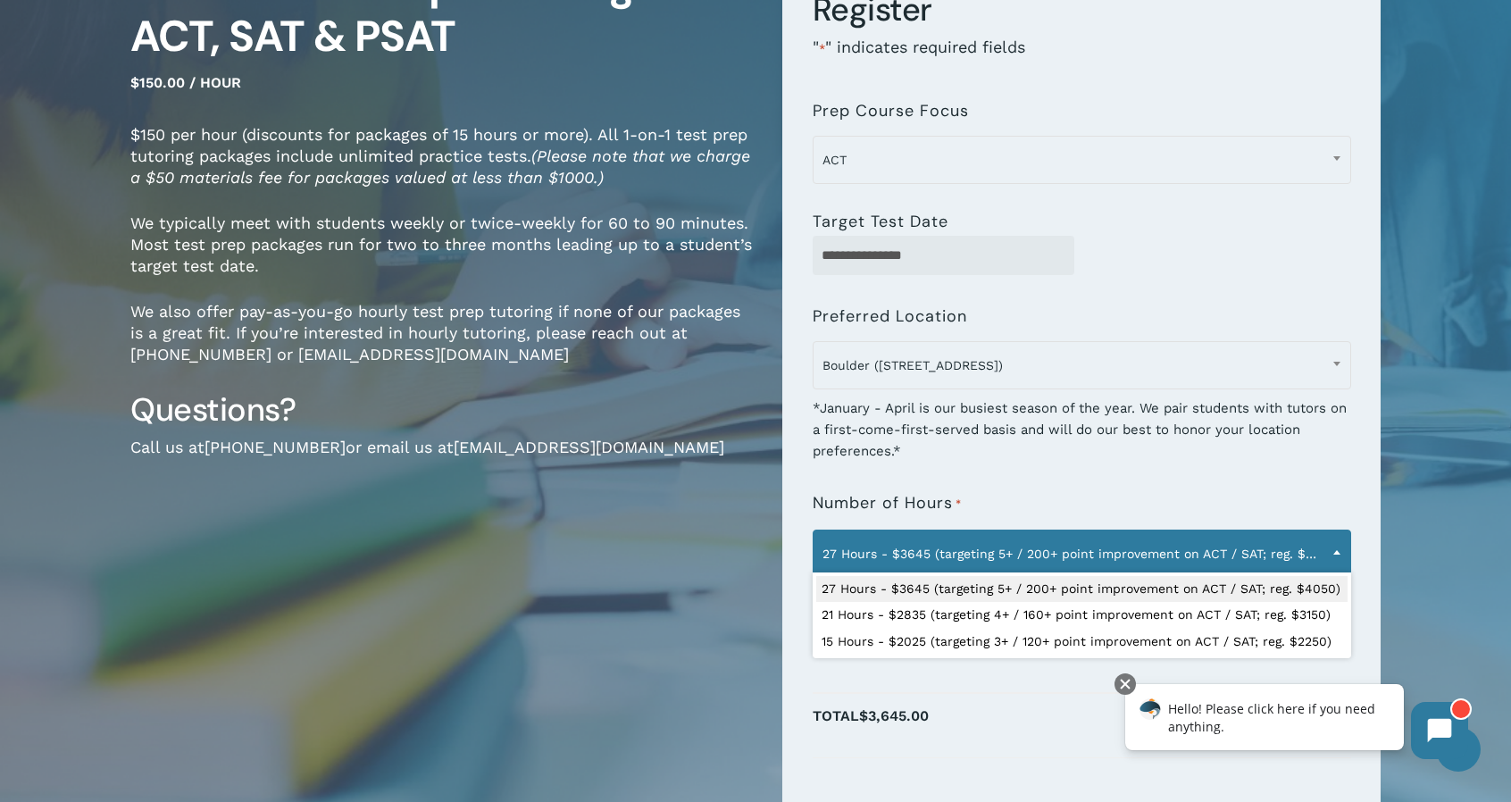
click at [1155, 554] on span "27 Hours - $3645 (targeting 5+ / 200+ point improvement on ACT / SAT; reg. $405…" at bounding box center [1081, 553] width 537 height 37
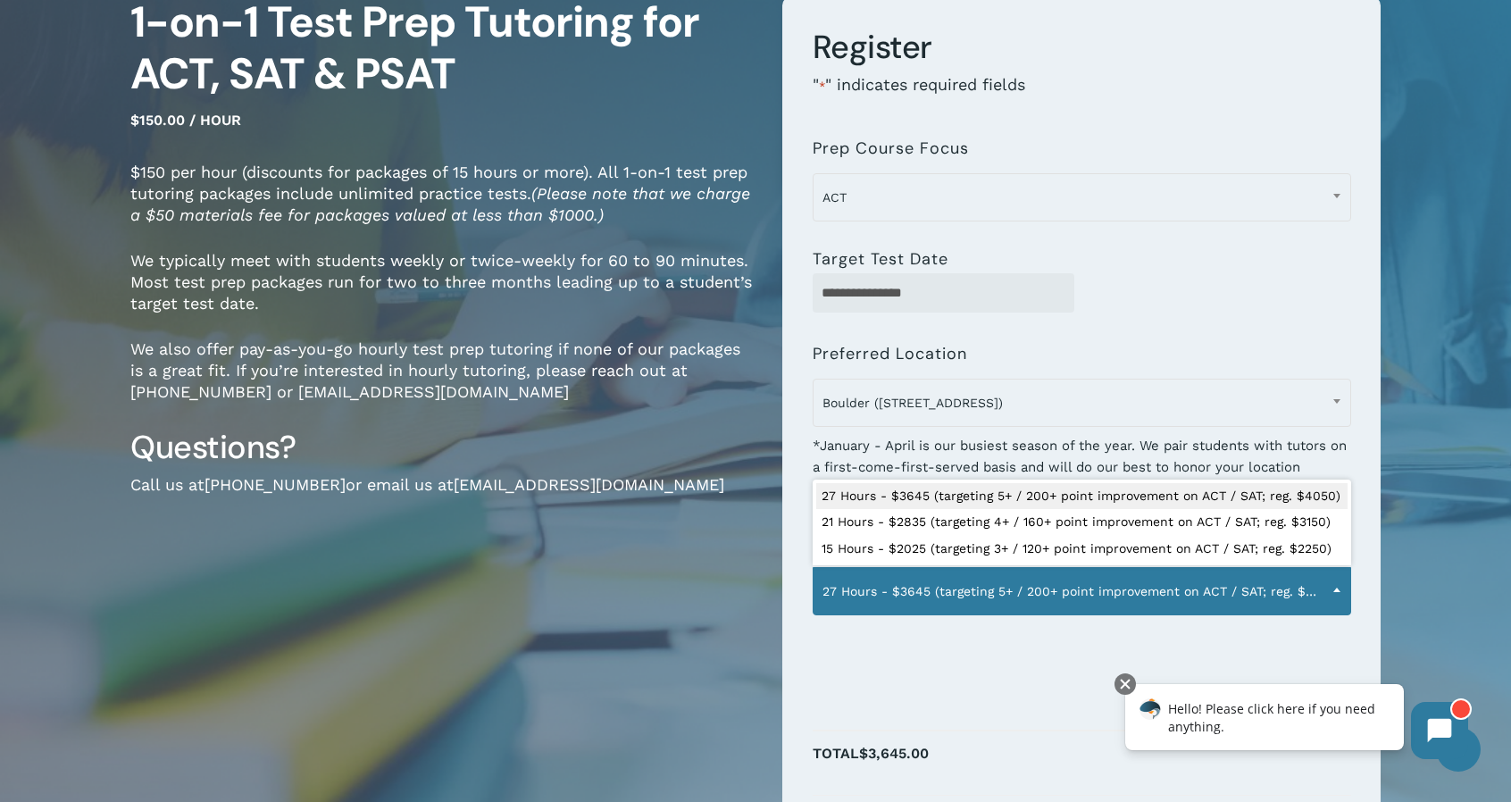
scroll to position [198, 0]
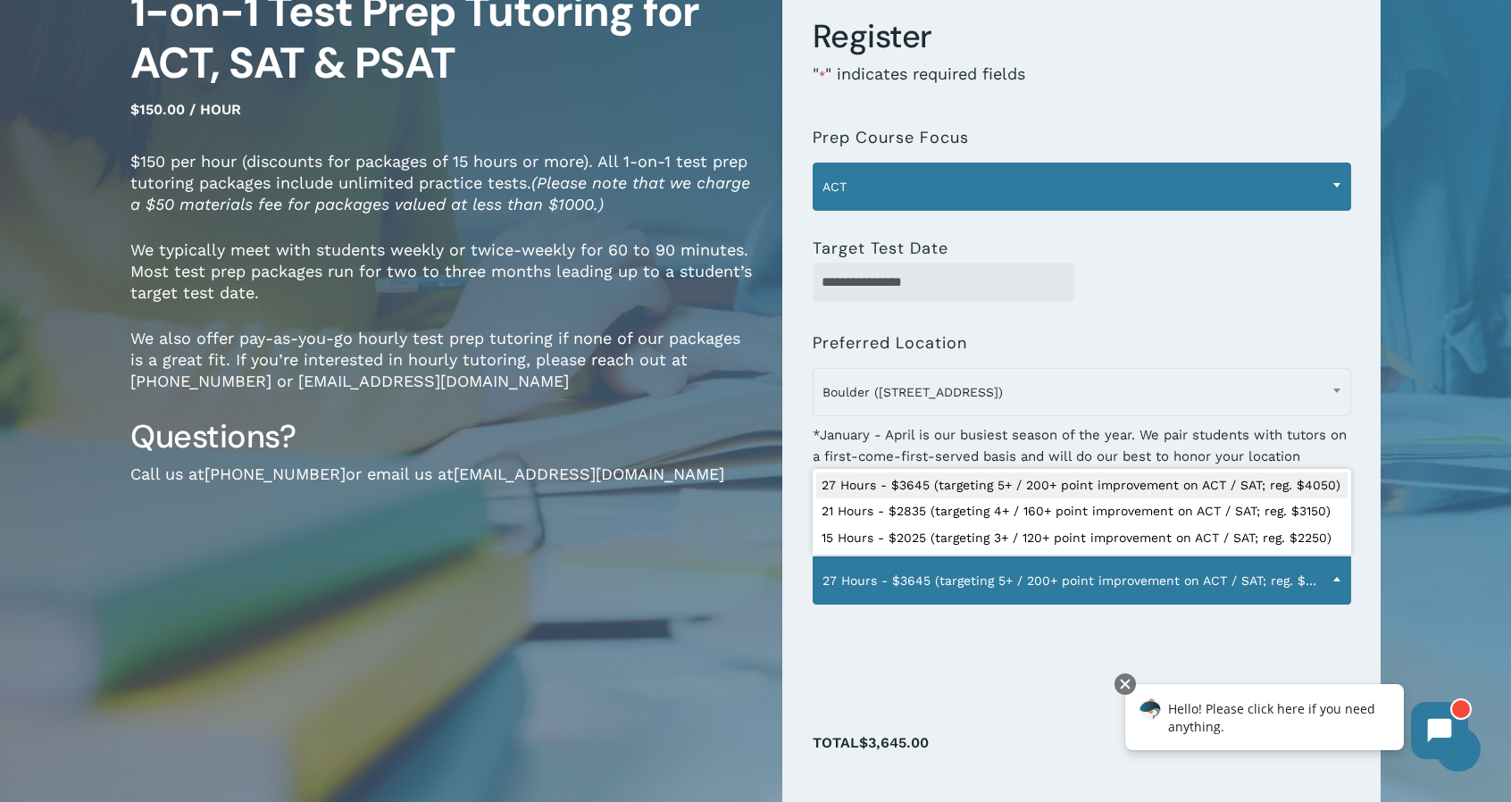
click at [954, 194] on span "ACT" at bounding box center [1081, 186] width 537 height 37
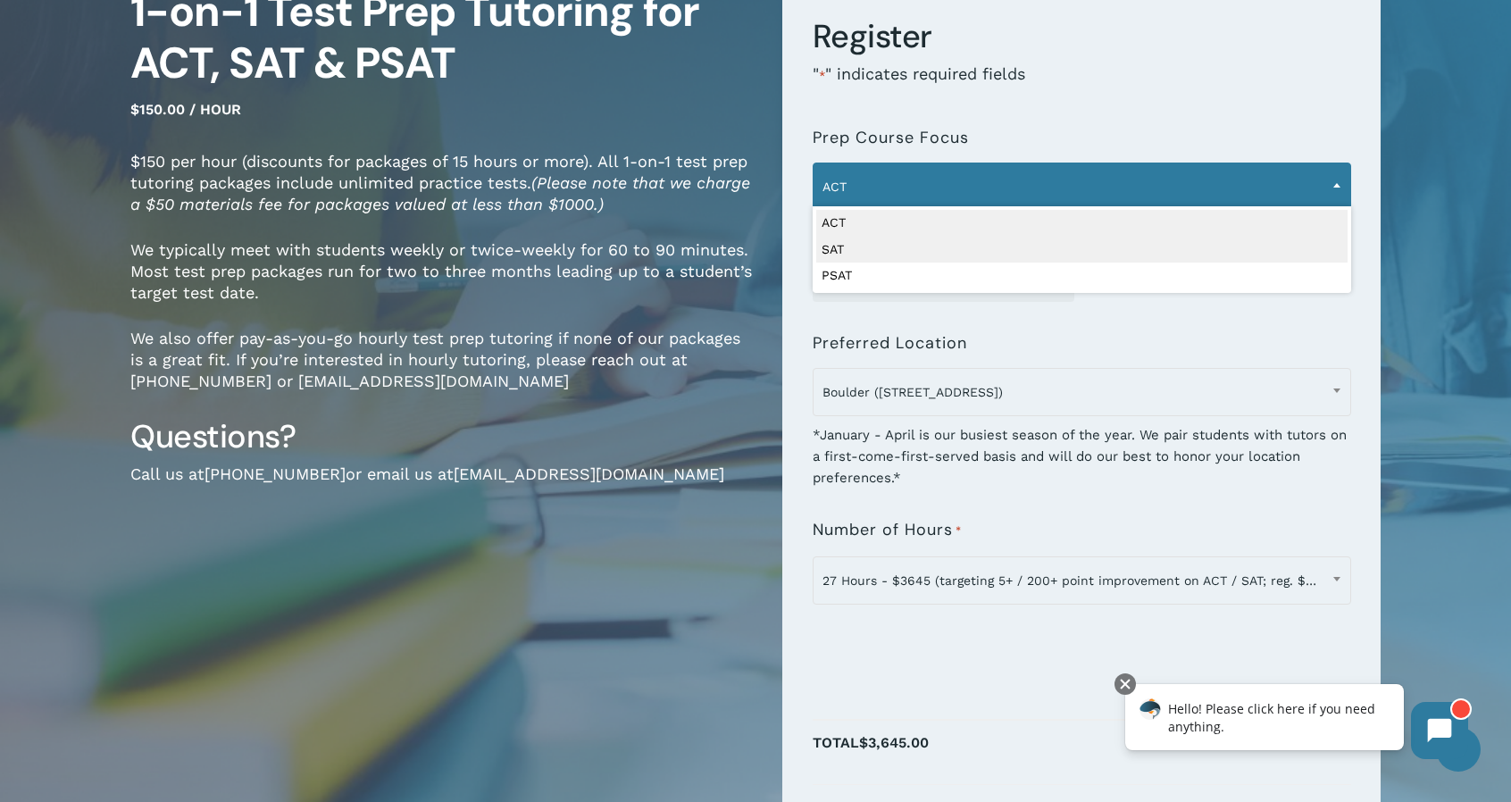
select select "***"
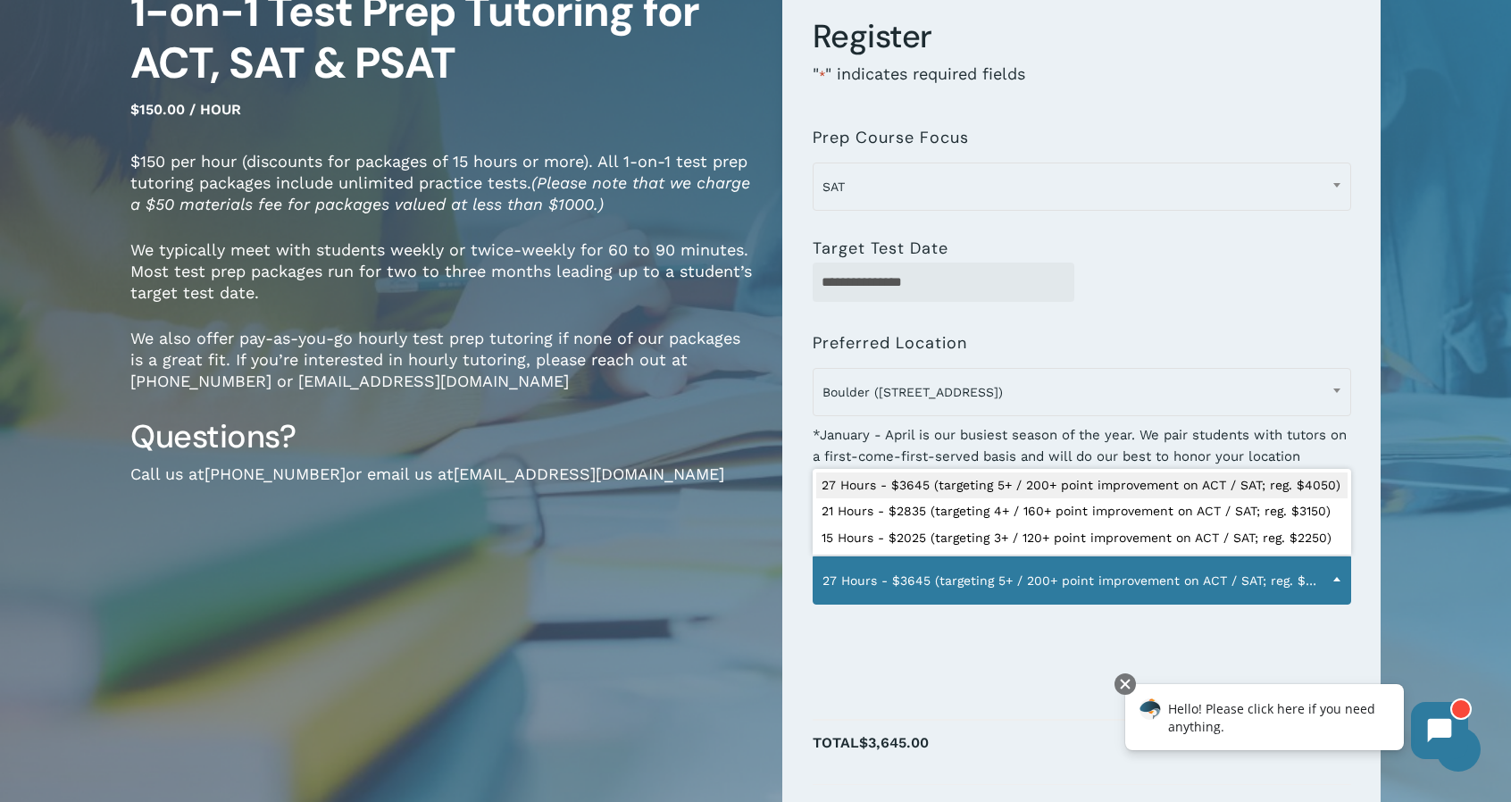
click at [1178, 572] on span "27 Hours - $3645 (targeting 5+ / 200+ point improvement on ACT / SAT; reg. $405…" at bounding box center [1081, 580] width 537 height 37
